Goal: Find specific page/section: Find specific page/section

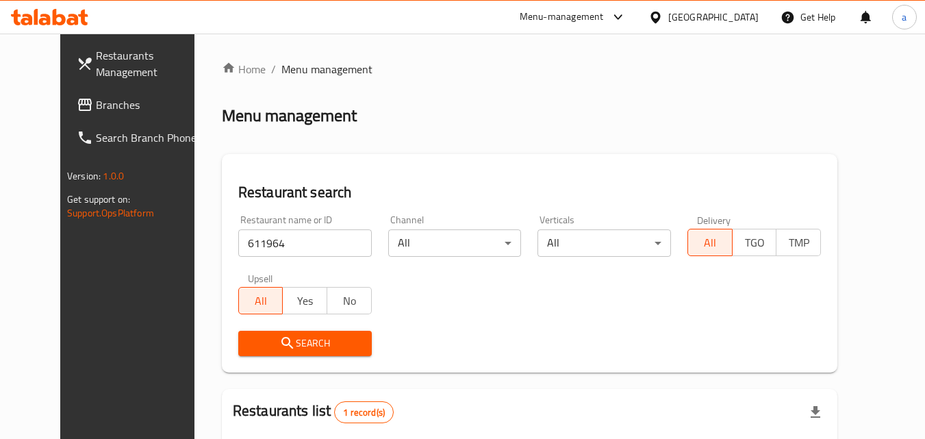
scroll to position [160, 0]
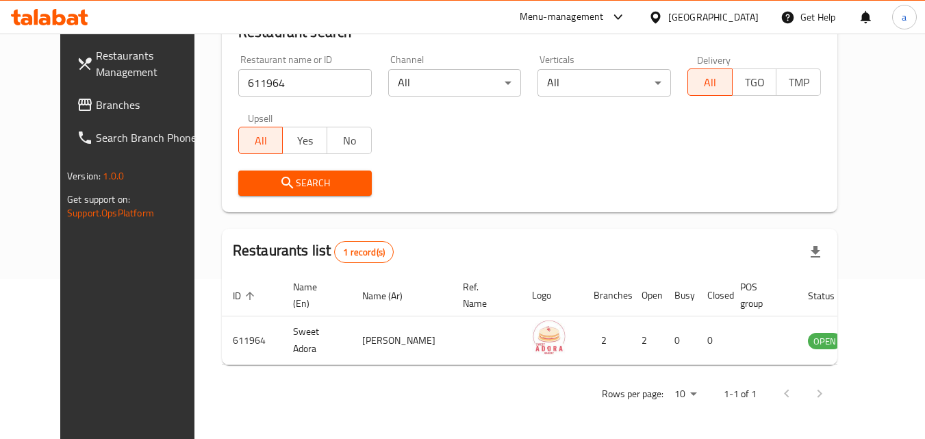
click at [96, 106] on span "Branches" at bounding box center [150, 105] width 108 height 16
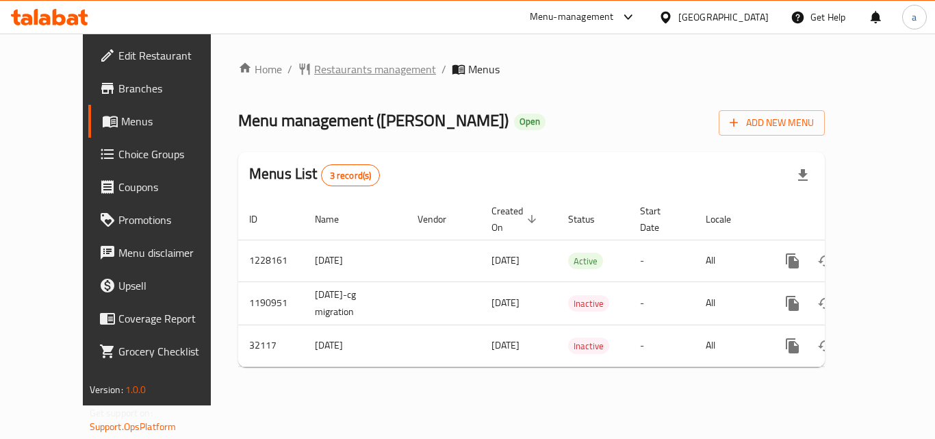
click at [314, 61] on span "Restaurants management" at bounding box center [375, 69] width 122 height 16
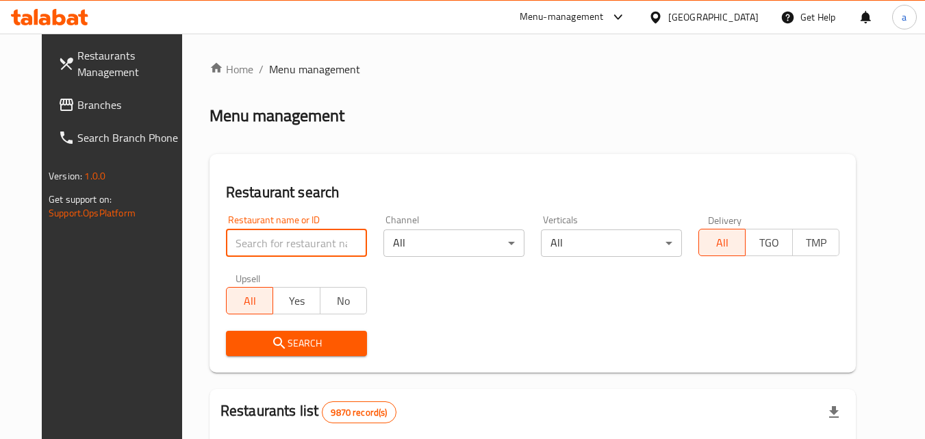
click at [304, 235] on input "search" at bounding box center [296, 242] width 141 height 27
paste input "16446"
type input "16446"
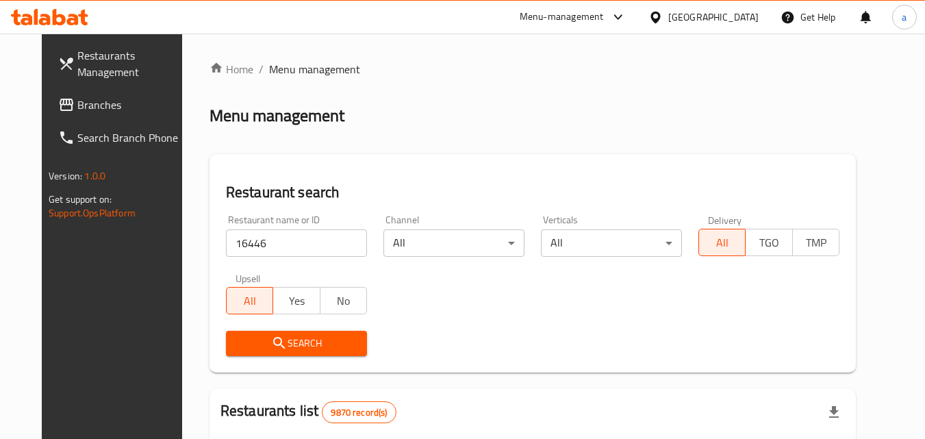
click at [270, 343] on span "Search" at bounding box center [296, 343] width 119 height 17
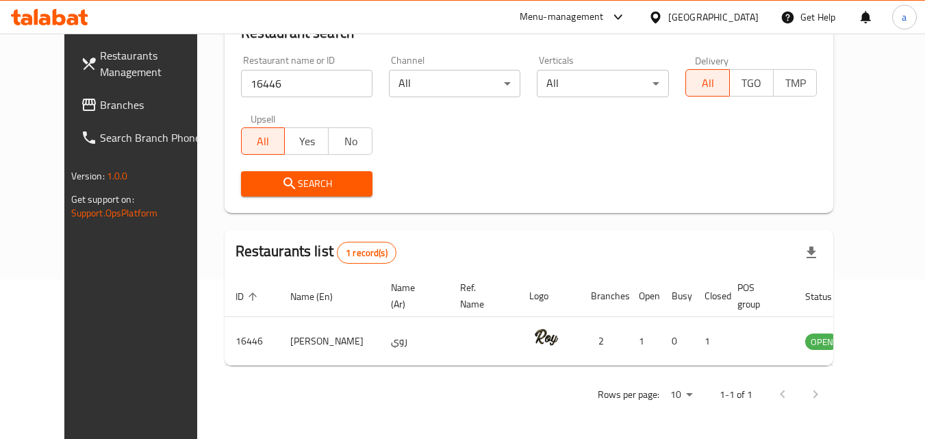
scroll to position [160, 0]
click at [100, 105] on span "Branches" at bounding box center [154, 105] width 108 height 16
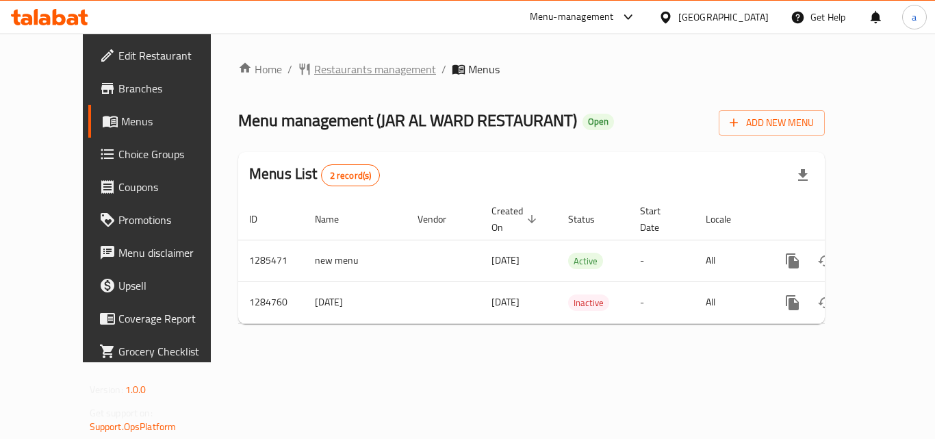
click at [314, 69] on span "Restaurants management" at bounding box center [375, 69] width 122 height 16
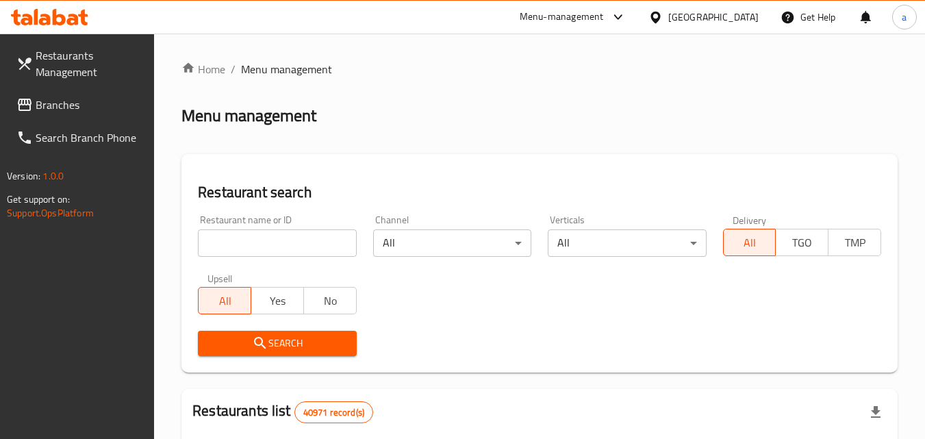
click at [302, 260] on div "Restaurant name or ID Restaurant name or ID" at bounding box center [277, 236] width 175 height 58
click at [302, 246] on input "search" at bounding box center [277, 242] width 158 height 27
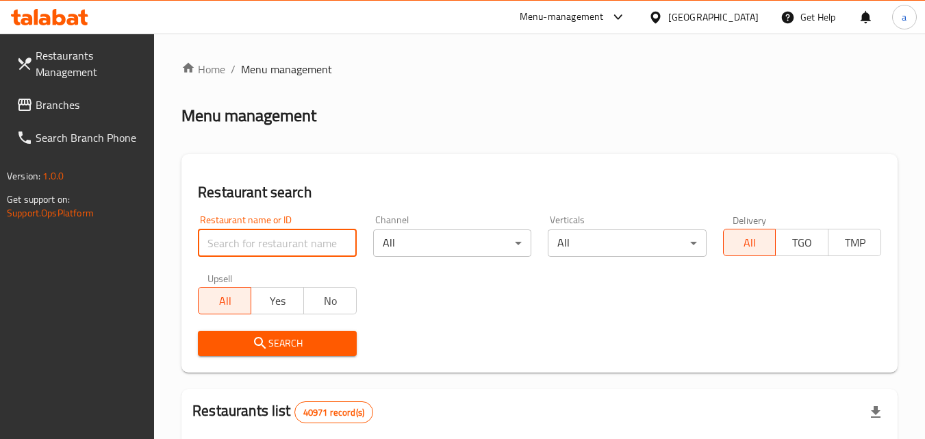
paste input "695789"
type input "695789"
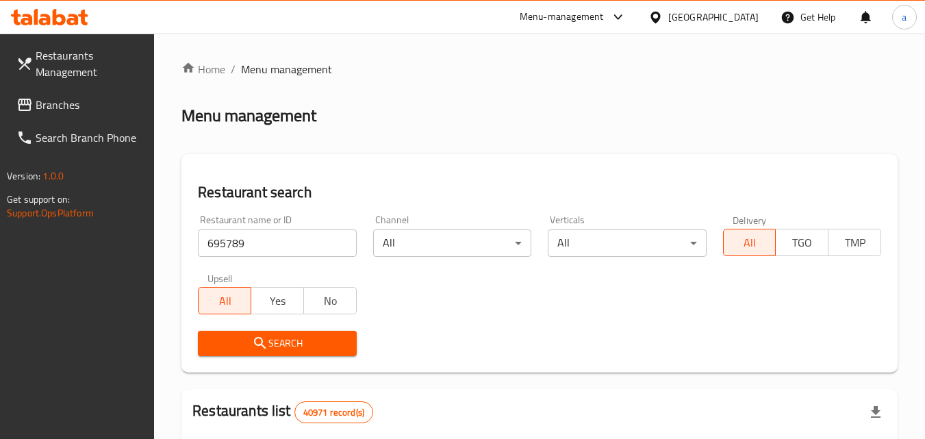
click at [306, 350] on span "Search" at bounding box center [277, 343] width 136 height 17
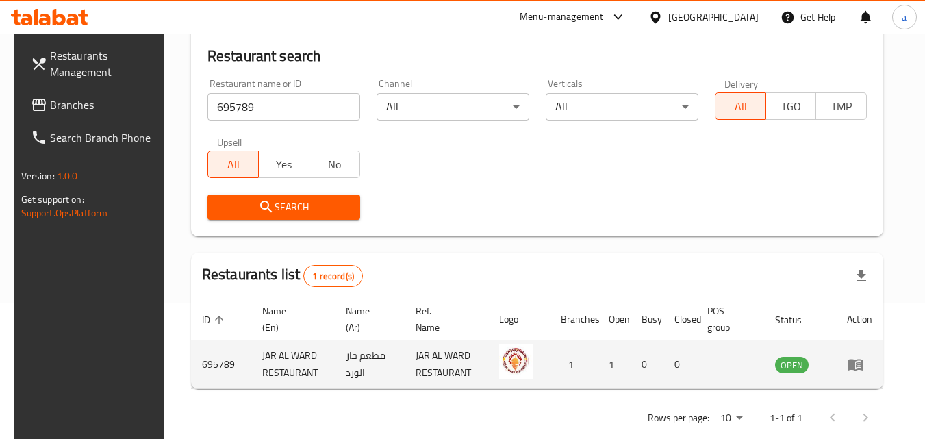
scroll to position [137, 0]
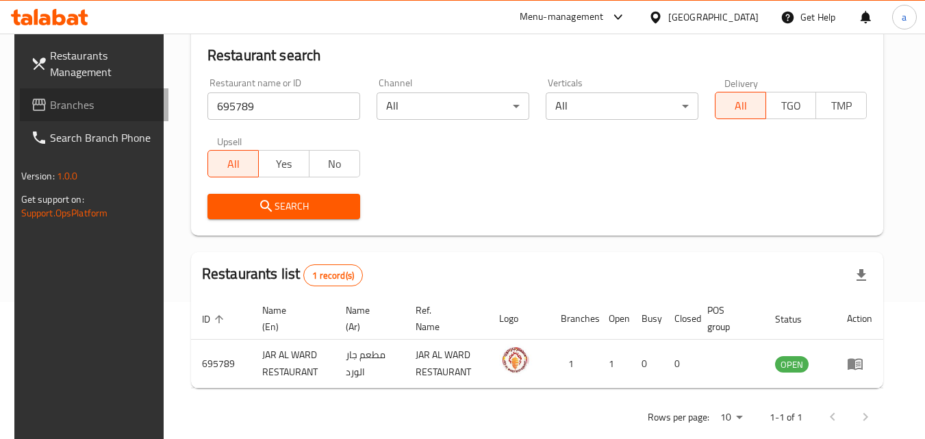
drag, startPoint x: 96, startPoint y: 99, endPoint x: 87, endPoint y: 129, distance: 31.4
click at [96, 99] on span "Branches" at bounding box center [104, 105] width 108 height 16
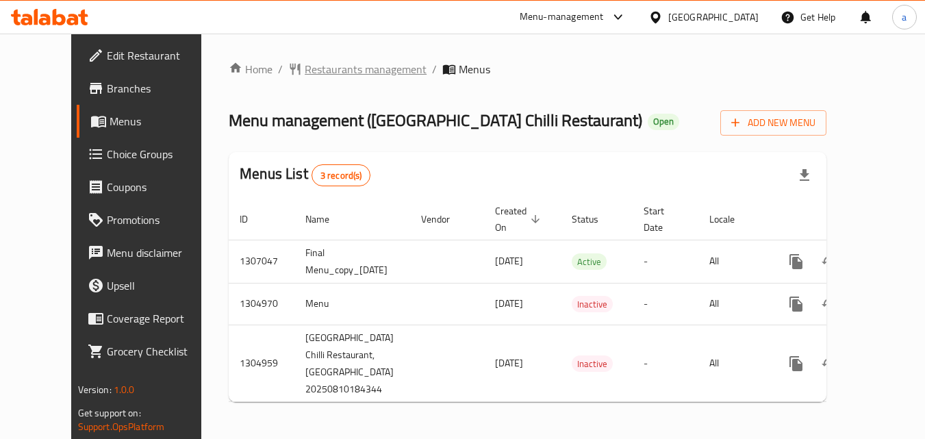
click at [313, 74] on span "Restaurants management" at bounding box center [366, 69] width 122 height 16
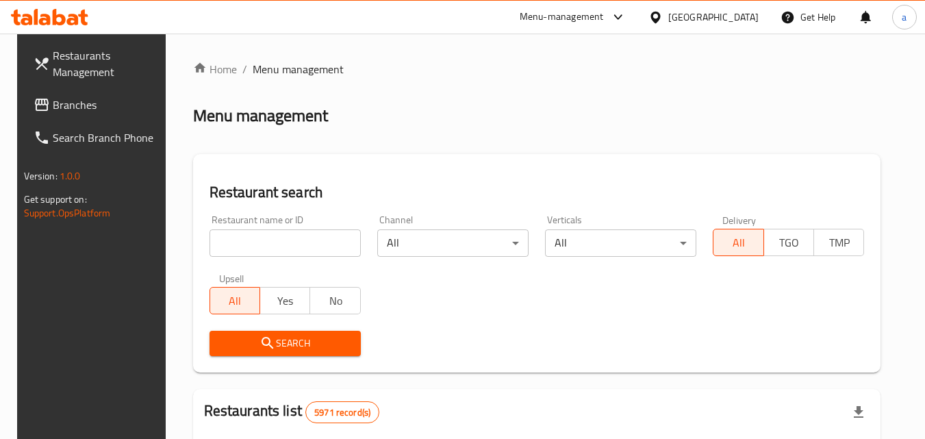
click at [294, 236] on input "search" at bounding box center [284, 242] width 151 height 27
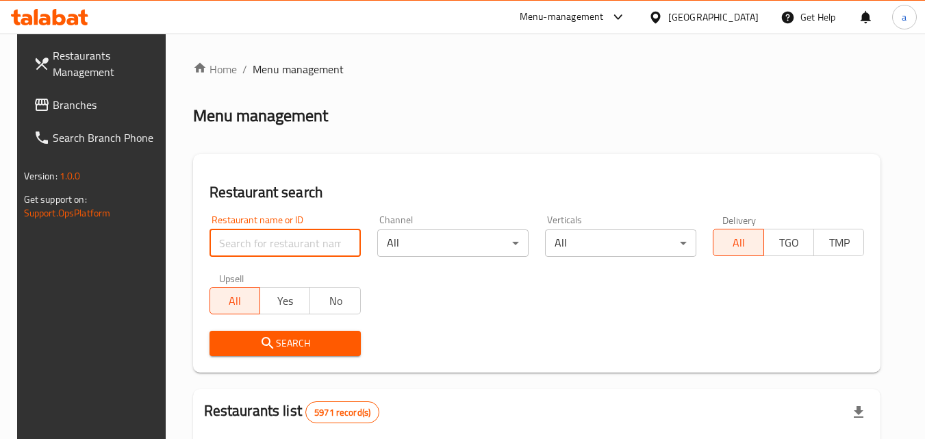
paste input "703503"
type input "703503"
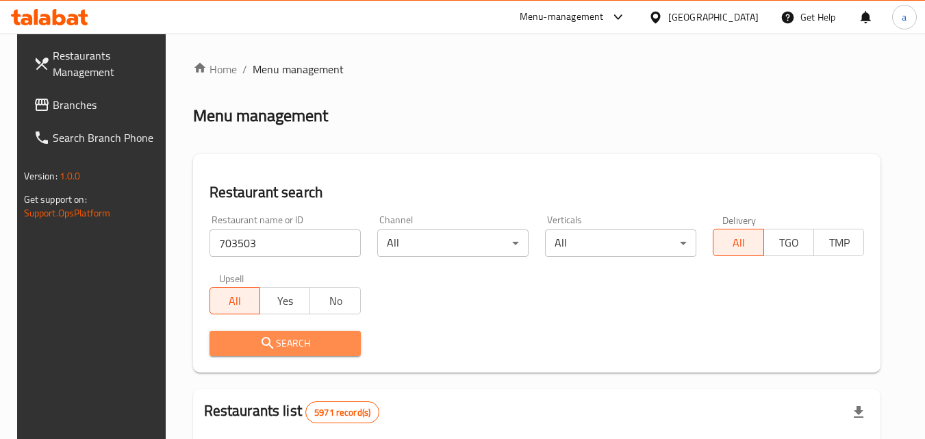
click at [272, 339] on span "Search" at bounding box center [284, 343] width 129 height 17
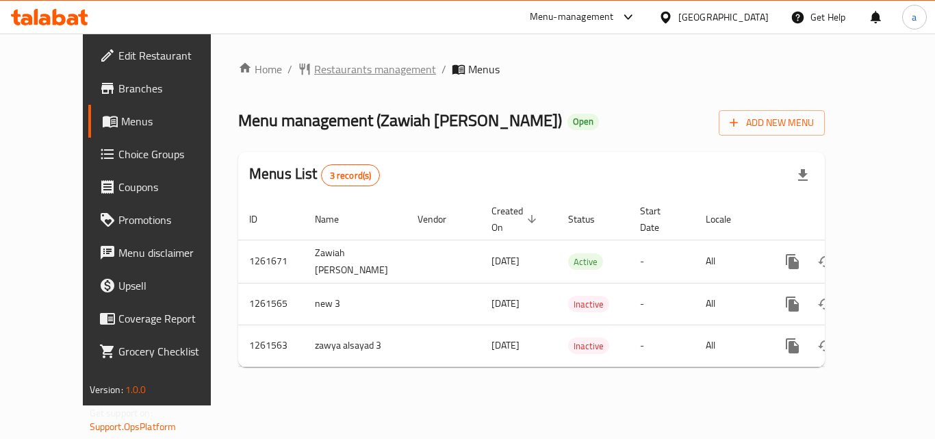
click at [314, 66] on span "Restaurants management" at bounding box center [375, 69] width 122 height 16
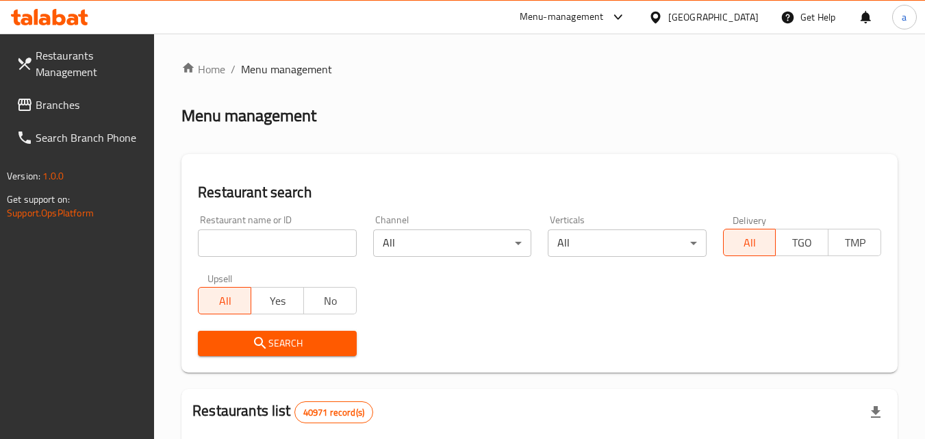
click at [292, 233] on input "search" at bounding box center [277, 242] width 158 height 27
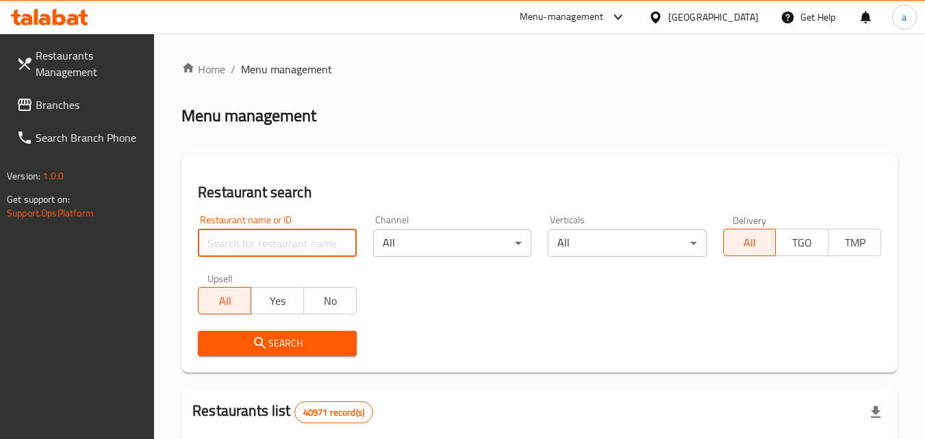
paste input "743223"
type input "743223"
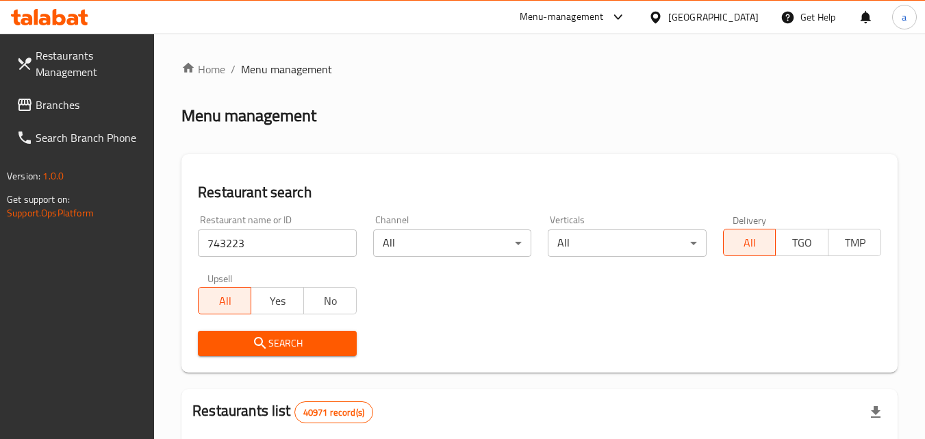
click at [291, 349] on span "Search" at bounding box center [277, 343] width 136 height 17
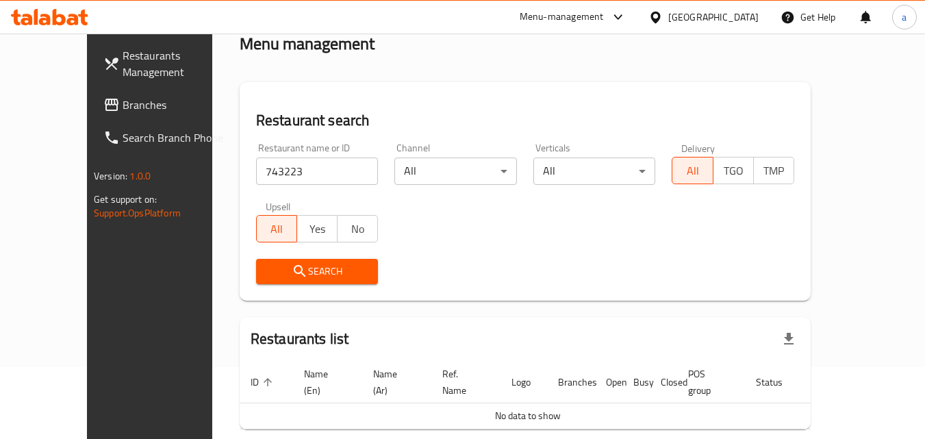
scroll to position [120, 0]
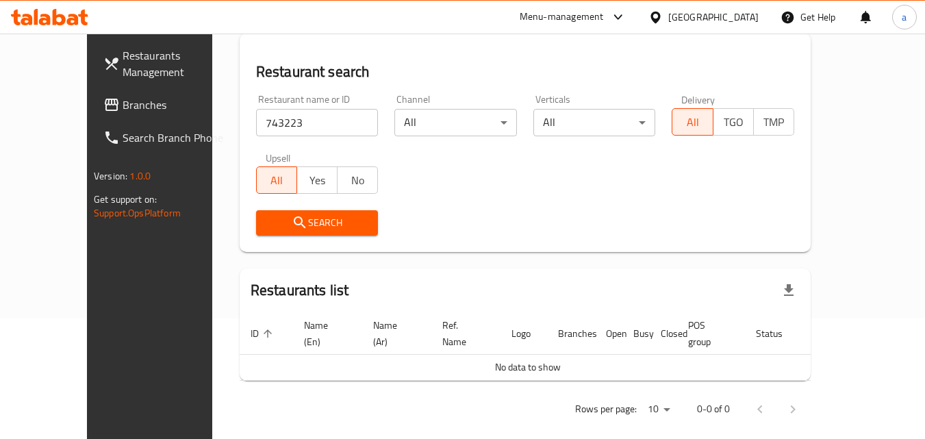
click at [123, 102] on span "Branches" at bounding box center [177, 105] width 108 height 16
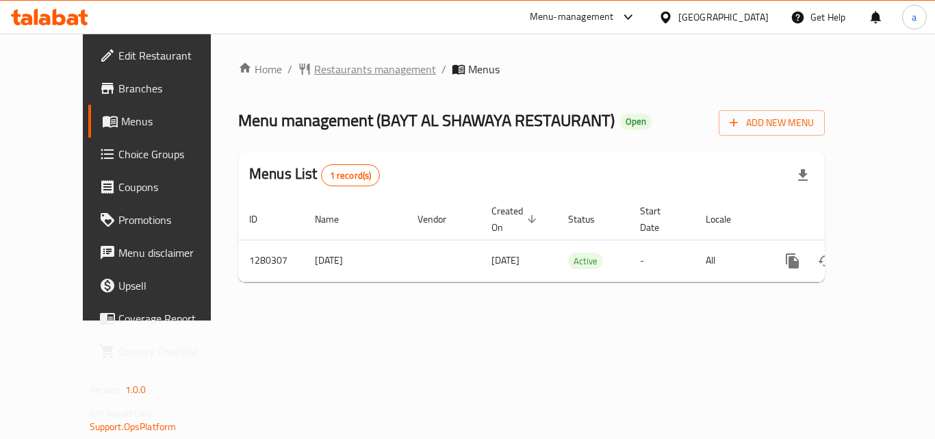
click at [314, 75] on span "Restaurants management" at bounding box center [375, 69] width 122 height 16
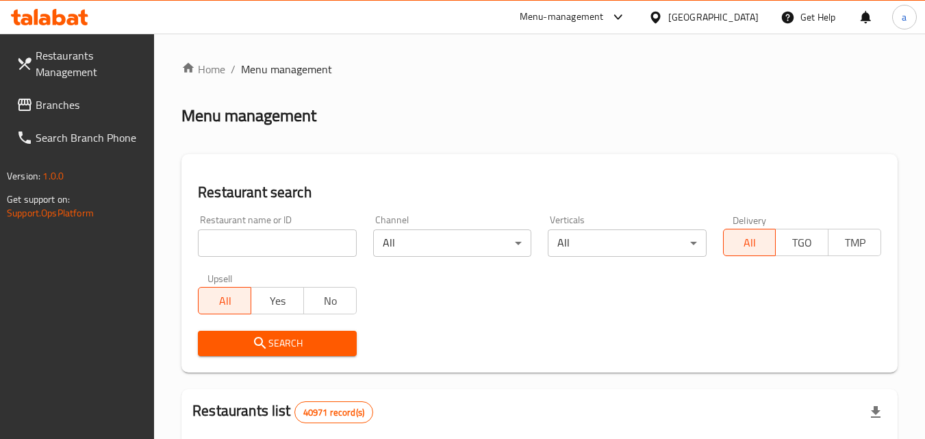
drag, startPoint x: 283, startPoint y: 239, endPoint x: 278, endPoint y: 245, distance: 8.2
click at [283, 239] on input "search" at bounding box center [277, 242] width 158 height 27
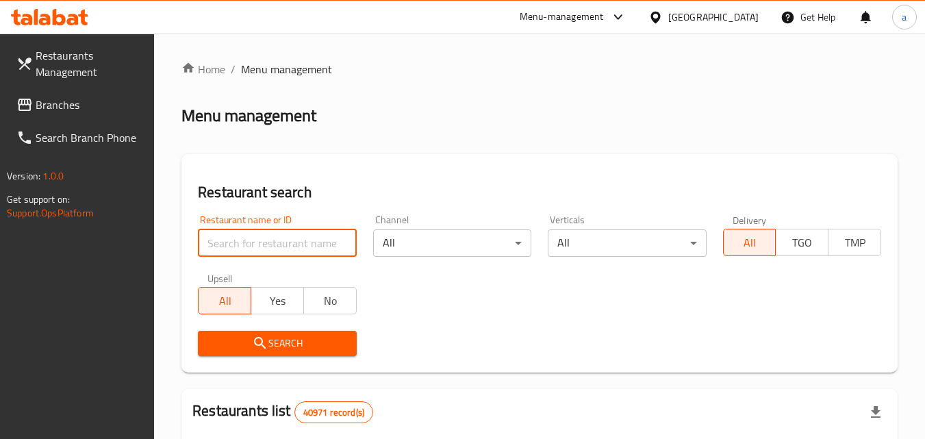
paste input "693730"
type input "693730"
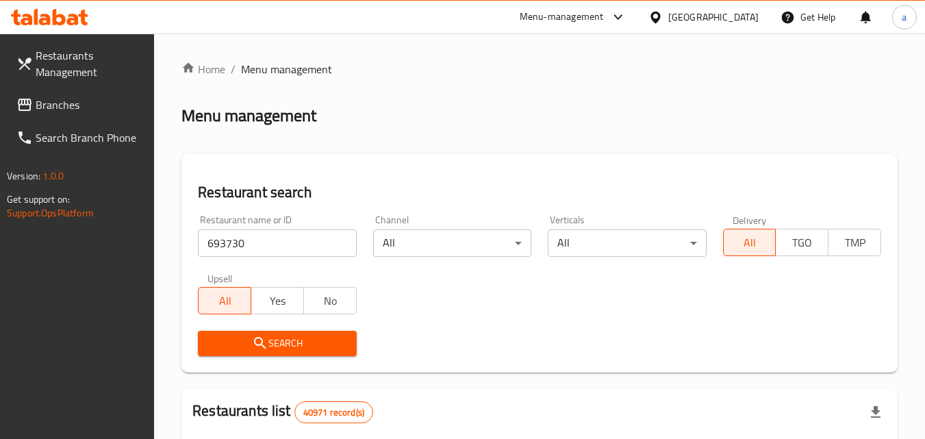
click at [248, 331] on button "Search" at bounding box center [277, 343] width 158 height 25
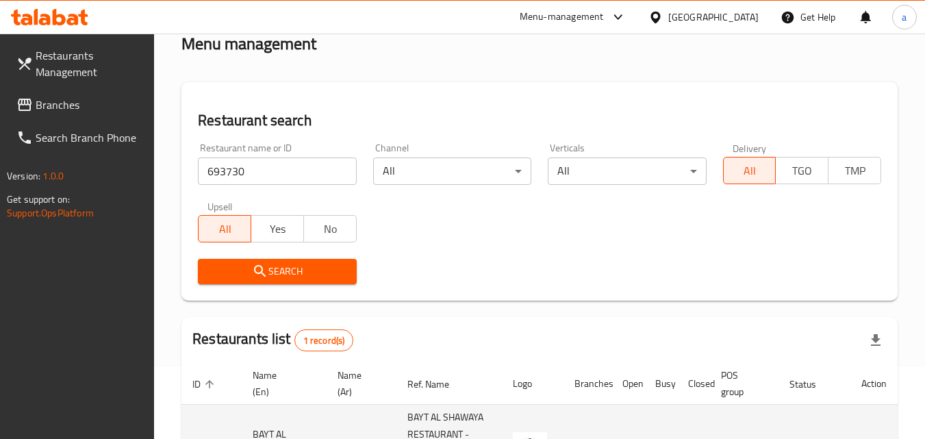
scroll to position [189, 0]
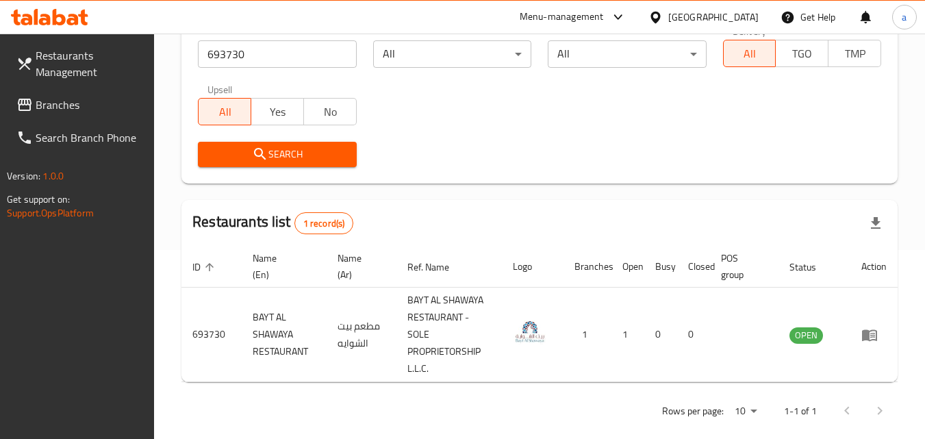
click at [35, 105] on span at bounding box center [25, 105] width 19 height 16
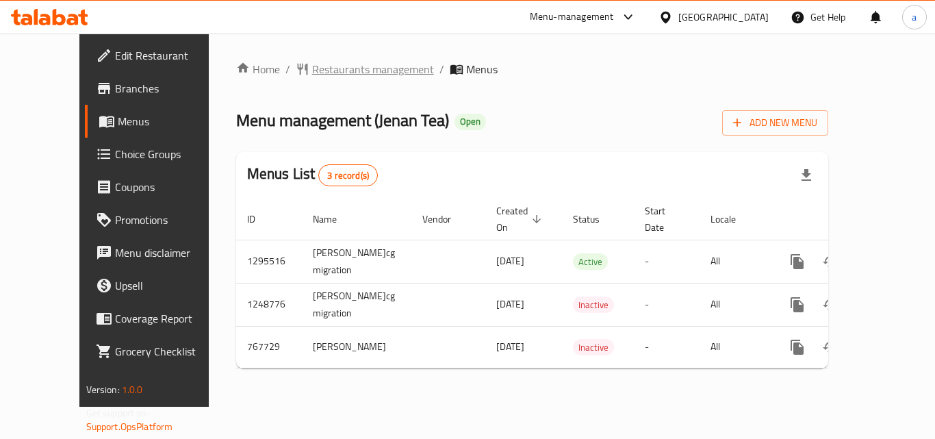
click at [312, 64] on span "Restaurants management" at bounding box center [373, 69] width 122 height 16
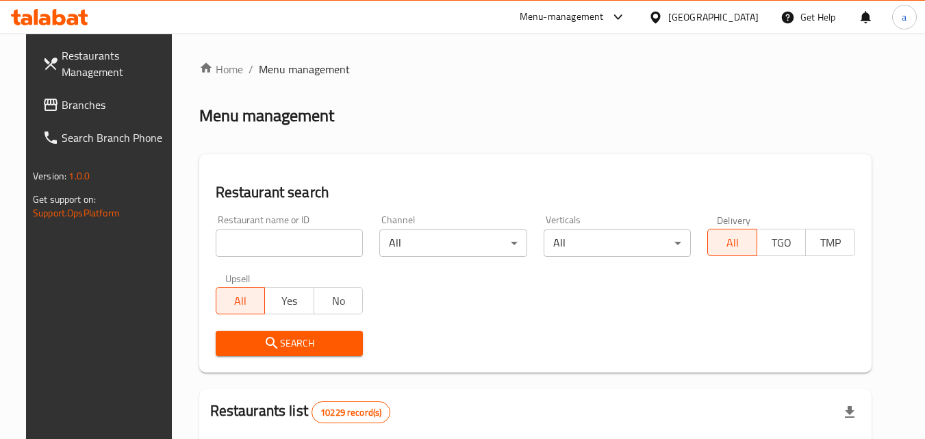
click at [277, 239] on input "search" at bounding box center [290, 242] width 148 height 27
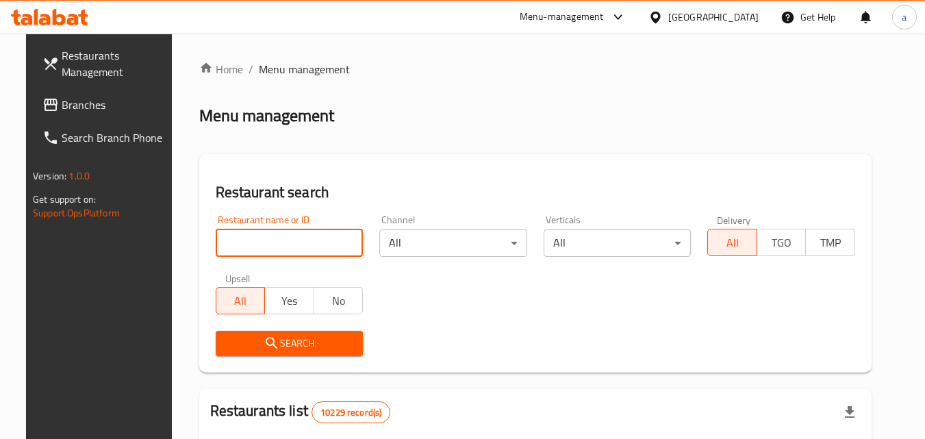
paste input "650826"
type input "650826"
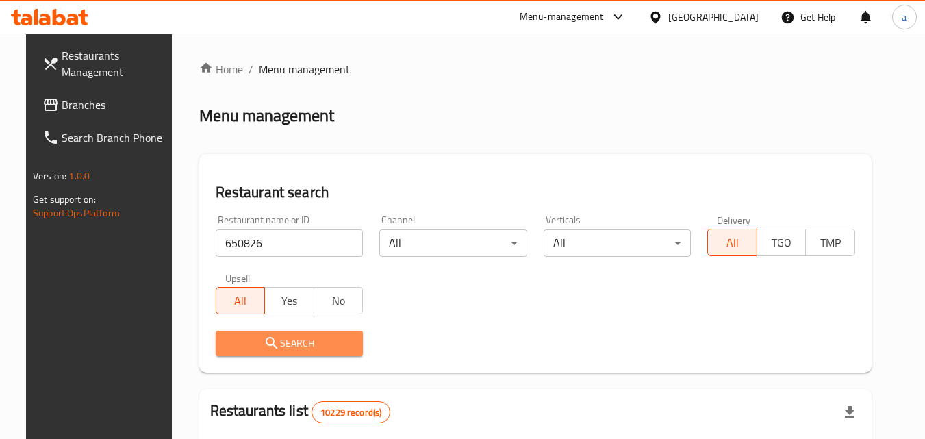
click at [272, 337] on span "Search" at bounding box center [290, 343] width 126 height 17
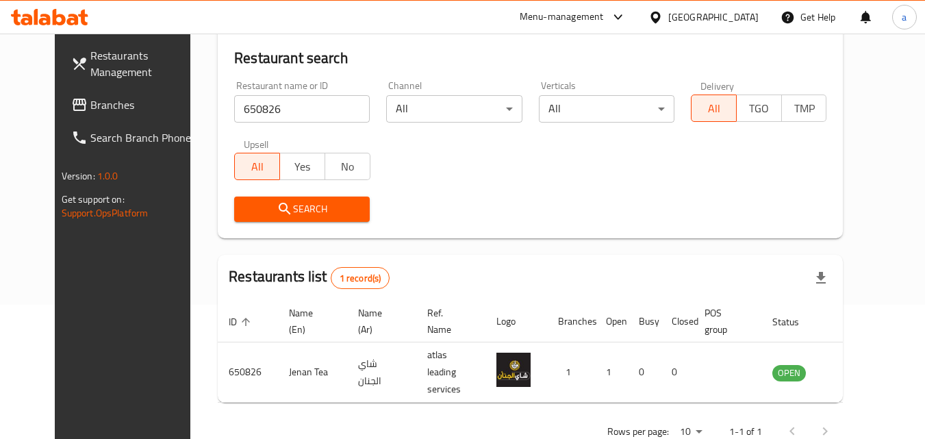
scroll to position [160, 0]
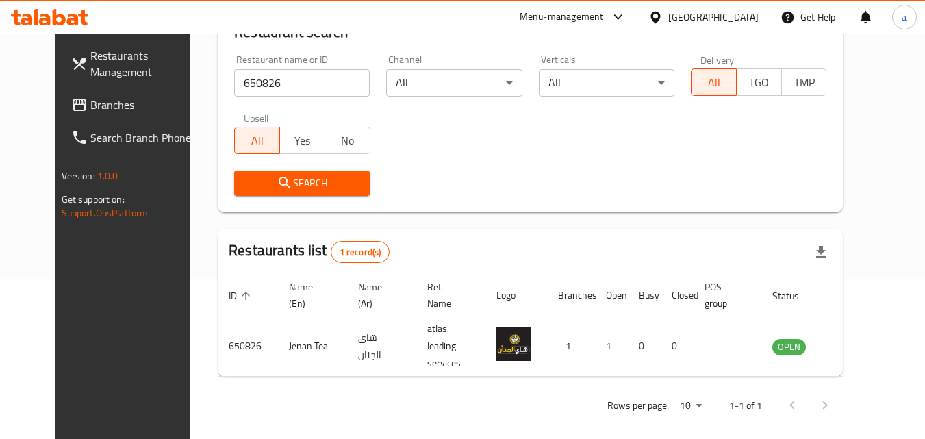
click at [90, 99] on span "Branches" at bounding box center [144, 105] width 108 height 16
